Goal: Book appointment/travel/reservation

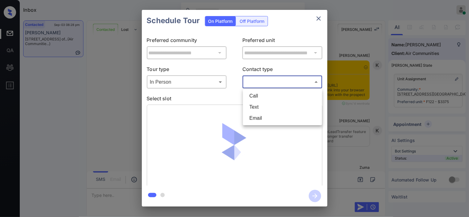
scroll to position [1126, 0]
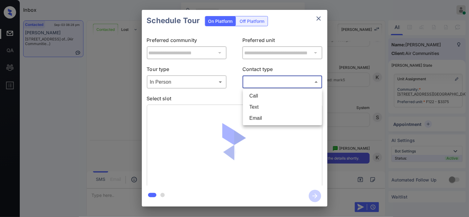
click at [259, 102] on li "Text" at bounding box center [282, 107] width 76 height 11
type input "****"
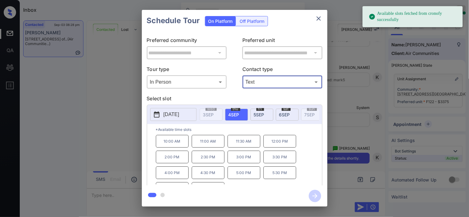
click at [164, 111] on p "2025-09-04" at bounding box center [171, 114] width 16 height 7
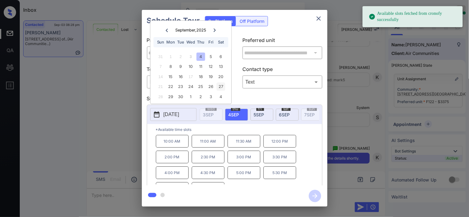
click at [221, 57] on div "6" at bounding box center [221, 57] width 8 height 8
click at [237, 144] on p "12:30 PM" at bounding box center [243, 141] width 33 height 13
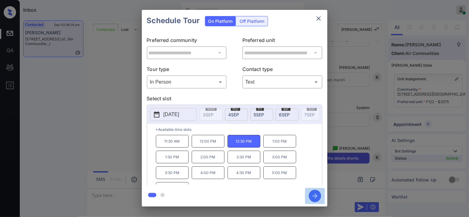
click at [315, 195] on icon "button" at bounding box center [315, 196] width 12 height 12
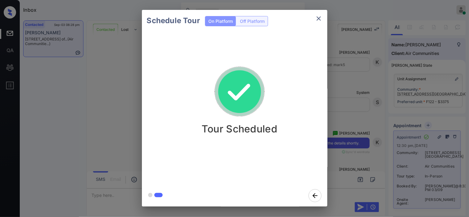
click at [366, 108] on div "Schedule Tour On Platform Off Platform Tour Scheduled" at bounding box center [234, 108] width 469 height 217
